Goal: Find specific page/section: Find specific page/section

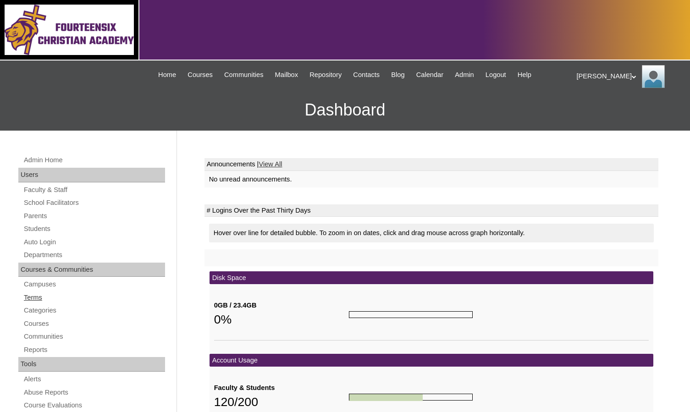
click at [39, 293] on link "Terms" at bounding box center [94, 297] width 142 height 11
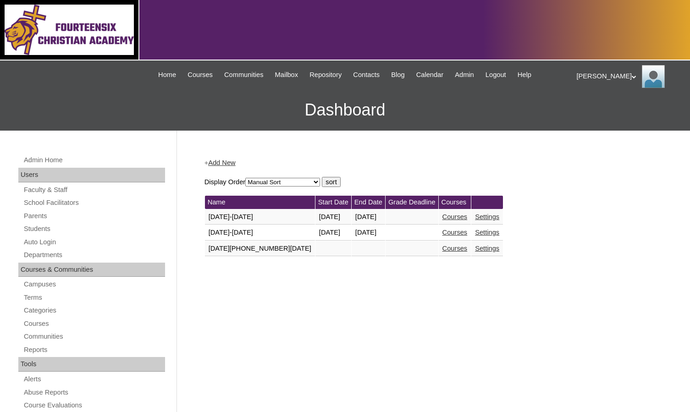
click at [443, 232] on link "Courses" at bounding box center [455, 232] width 25 height 7
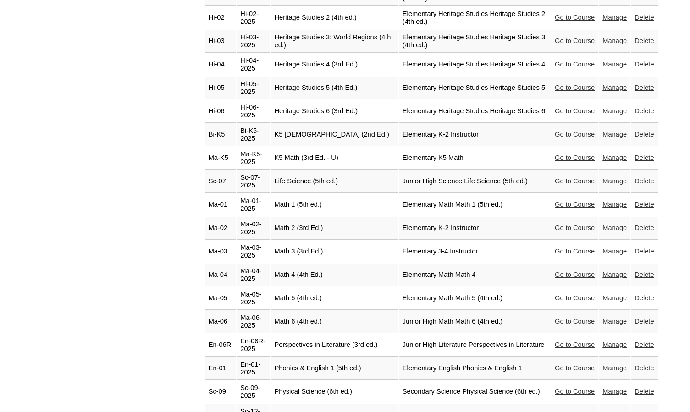
scroll to position [1514, 0]
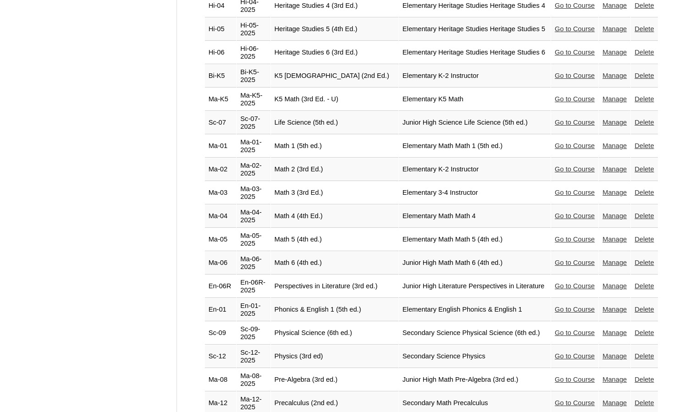
click at [562, 353] on link "Go to Course" at bounding box center [575, 356] width 40 height 7
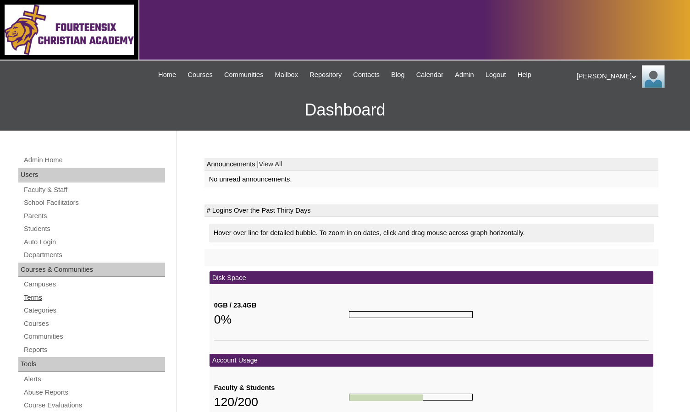
click at [48, 298] on link "Terms" at bounding box center [94, 297] width 142 height 11
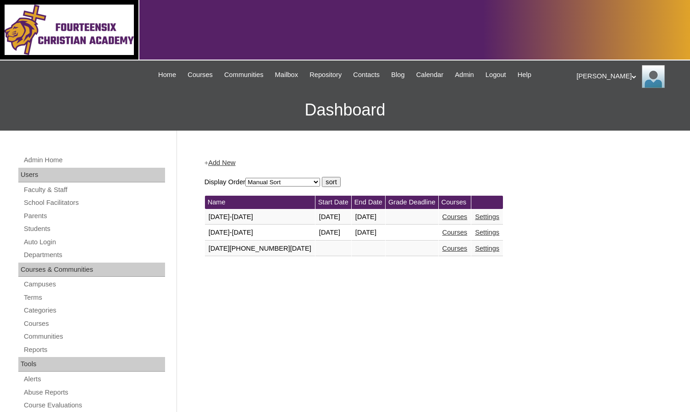
click at [443, 233] on link "Courses" at bounding box center [455, 232] width 25 height 7
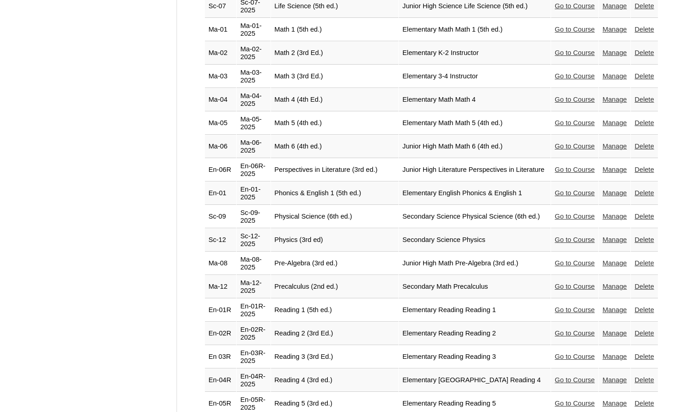
scroll to position [1743, 0]
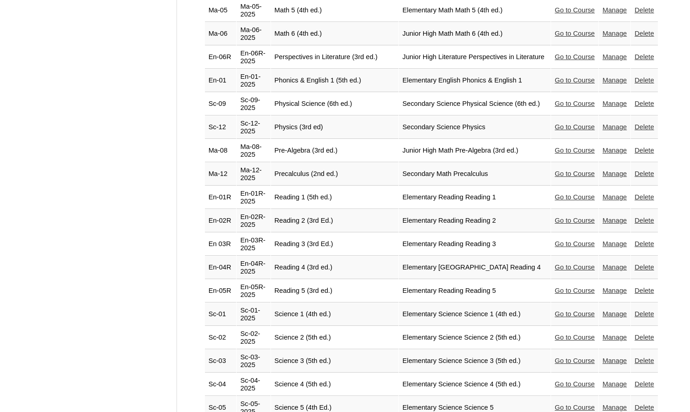
click at [555, 287] on link "Go to Course" at bounding box center [575, 290] width 40 height 7
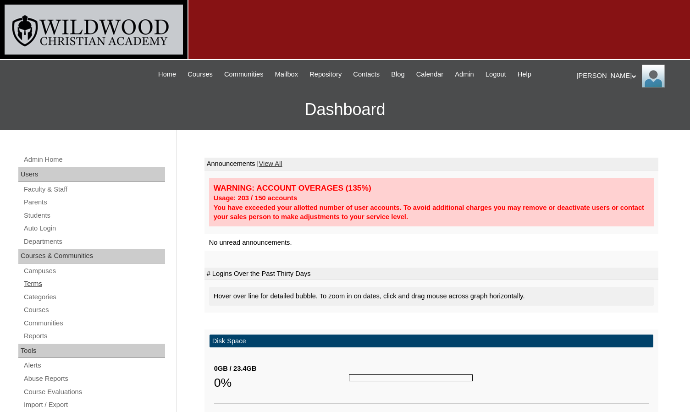
click at [46, 284] on link "Terms" at bounding box center [94, 283] width 142 height 11
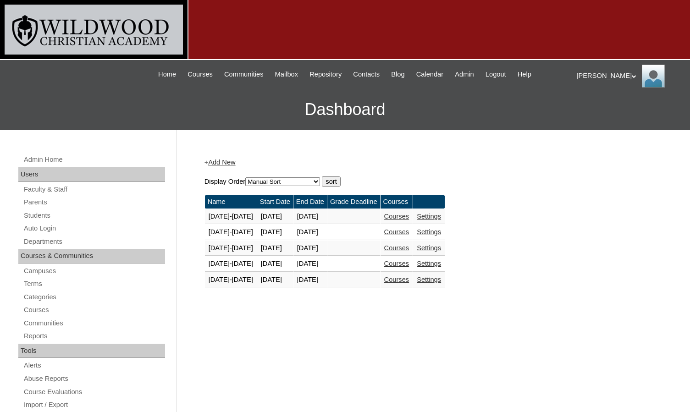
click at [406, 283] on link "Courses" at bounding box center [396, 279] width 25 height 7
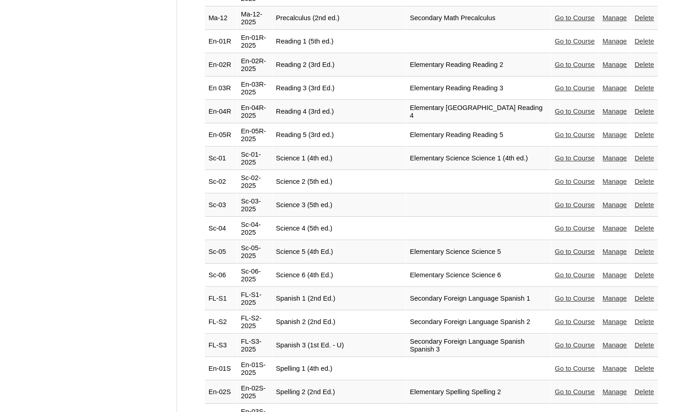
scroll to position [1960, 0]
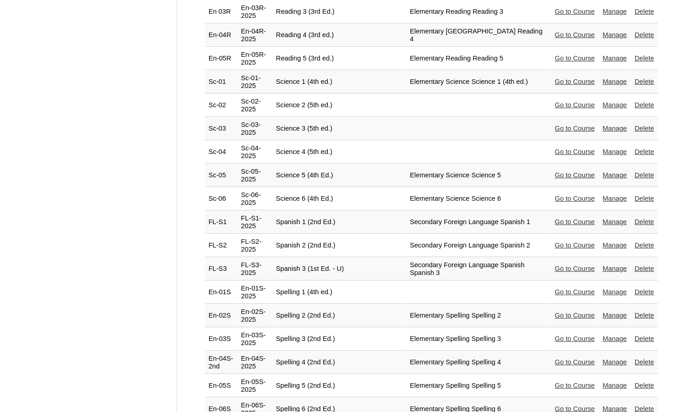
click at [555, 382] on link "Go to Course" at bounding box center [575, 385] width 40 height 7
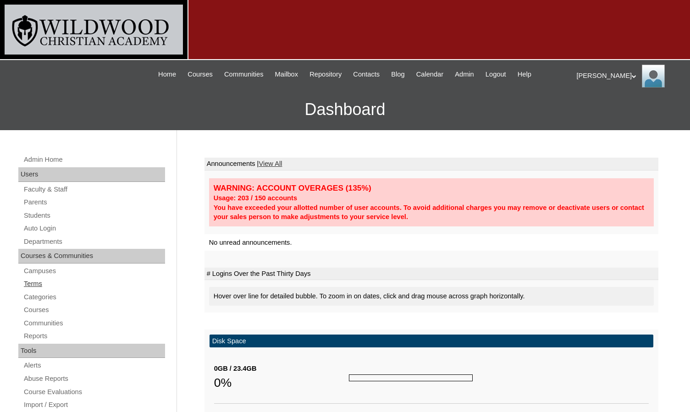
click at [34, 281] on link "Terms" at bounding box center [94, 283] width 142 height 11
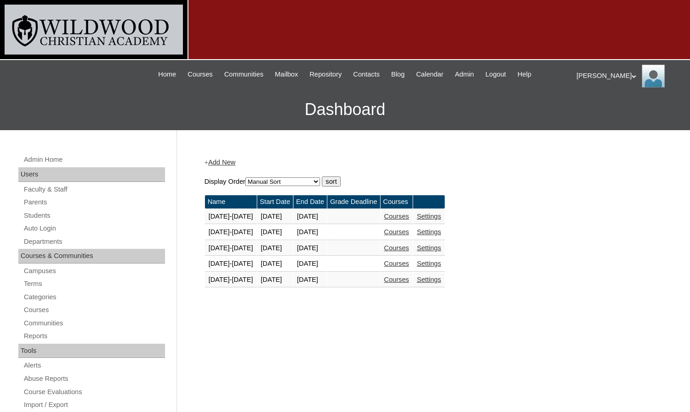
click at [406, 279] on link "Courses" at bounding box center [396, 279] width 25 height 7
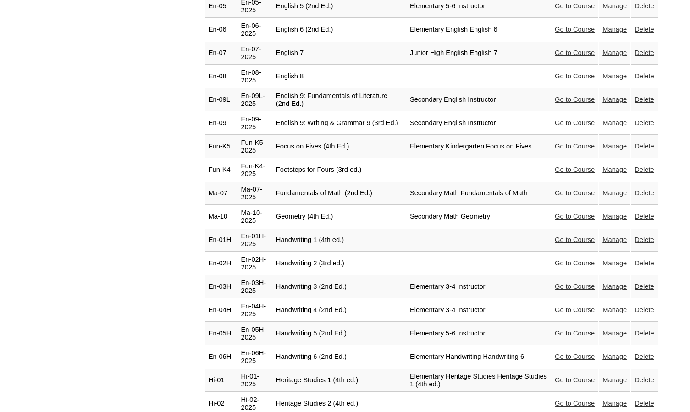
scroll to position [1055, 0]
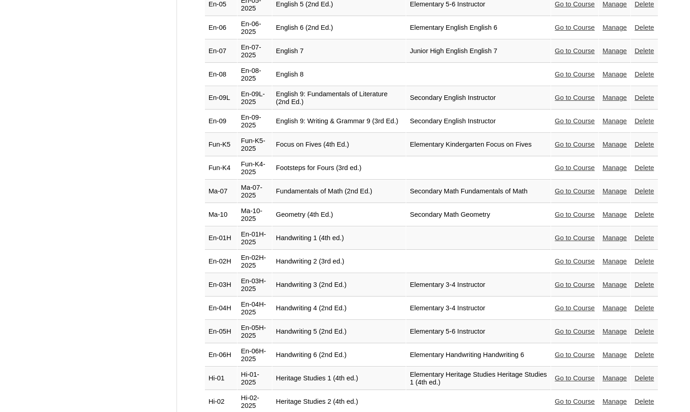
click at [555, 375] on link "Go to Course" at bounding box center [575, 378] width 40 height 7
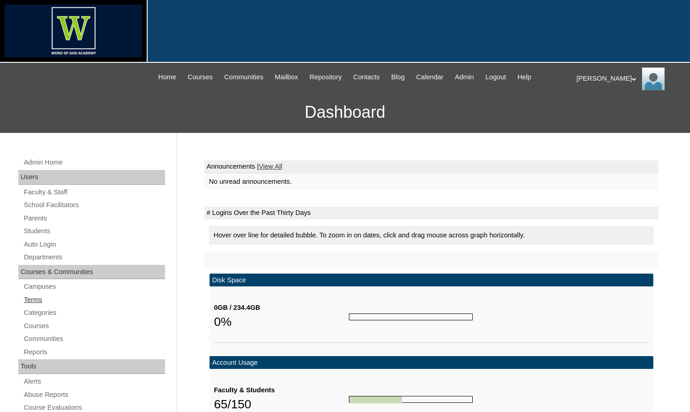
click at [42, 295] on link "Terms" at bounding box center [94, 300] width 142 height 11
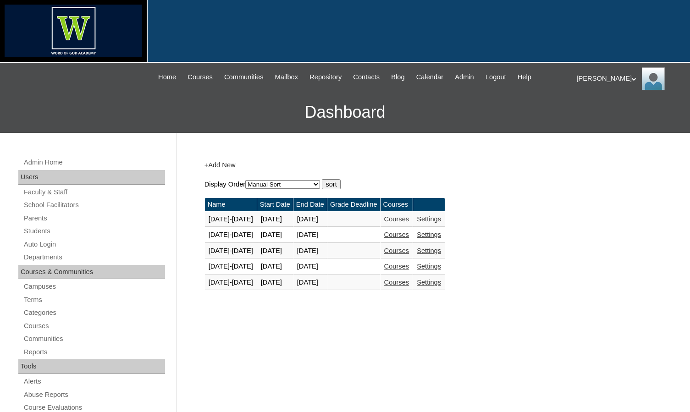
click at [407, 283] on link "Courses" at bounding box center [396, 282] width 25 height 7
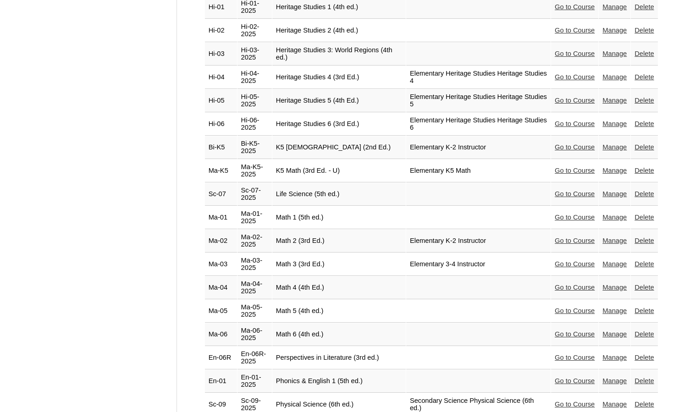
scroll to position [1376, 0]
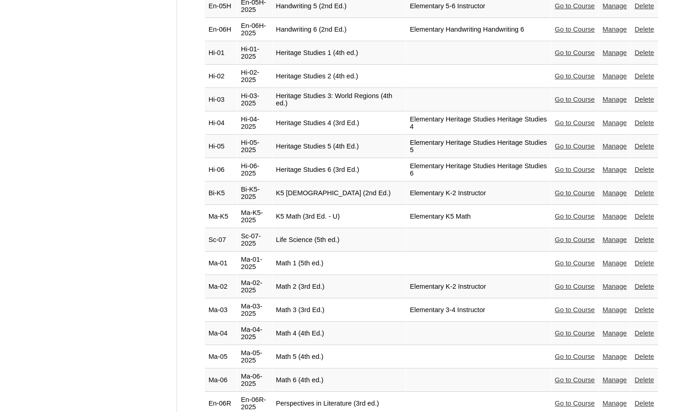
click at [573, 236] on link "Go to Course" at bounding box center [575, 239] width 40 height 7
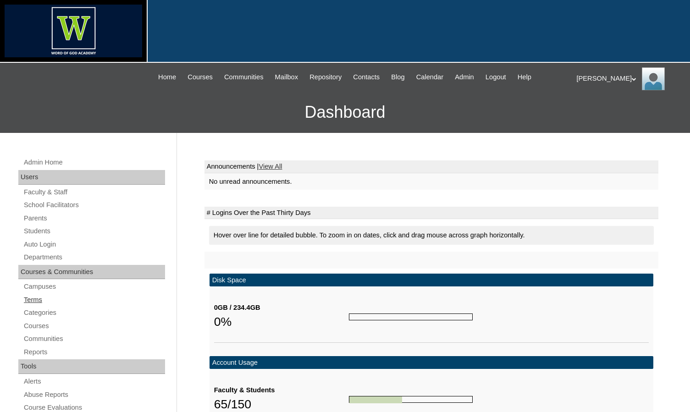
click at [41, 300] on link "Terms" at bounding box center [94, 300] width 142 height 11
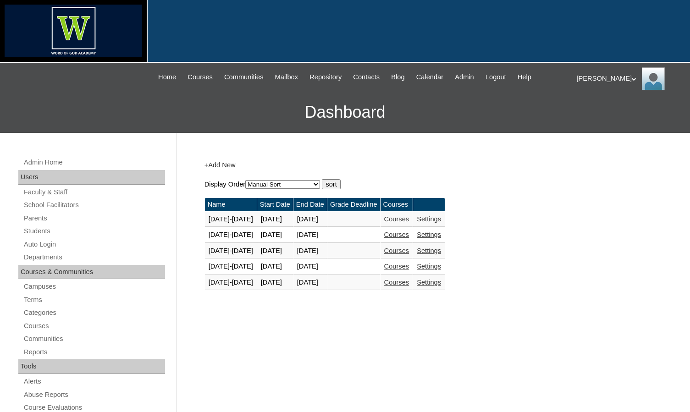
click at [402, 284] on link "Courses" at bounding box center [396, 282] width 25 height 7
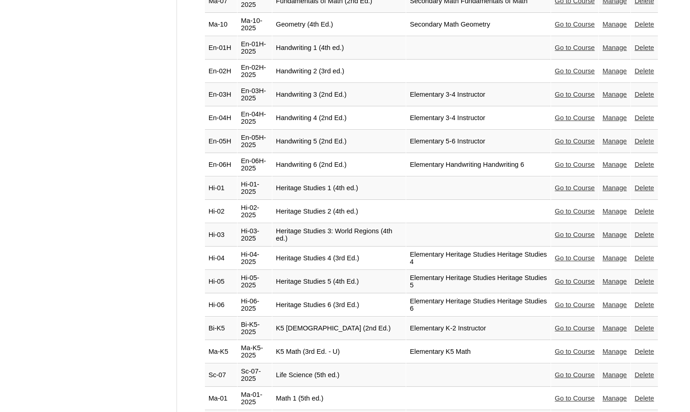
scroll to position [1422, 0]
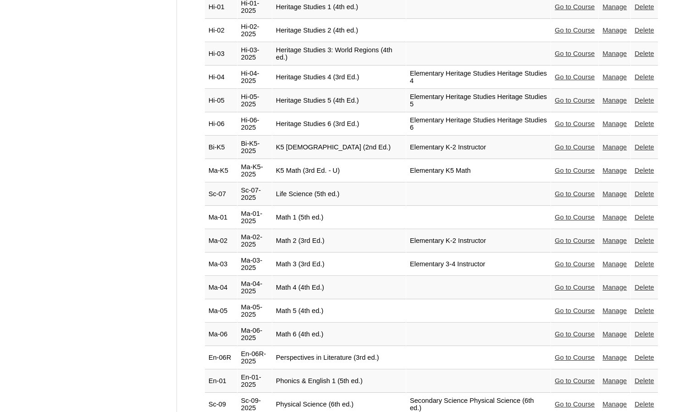
click at [555, 307] on link "Go to Course" at bounding box center [575, 310] width 40 height 7
